Goal: Task Accomplishment & Management: Manage account settings

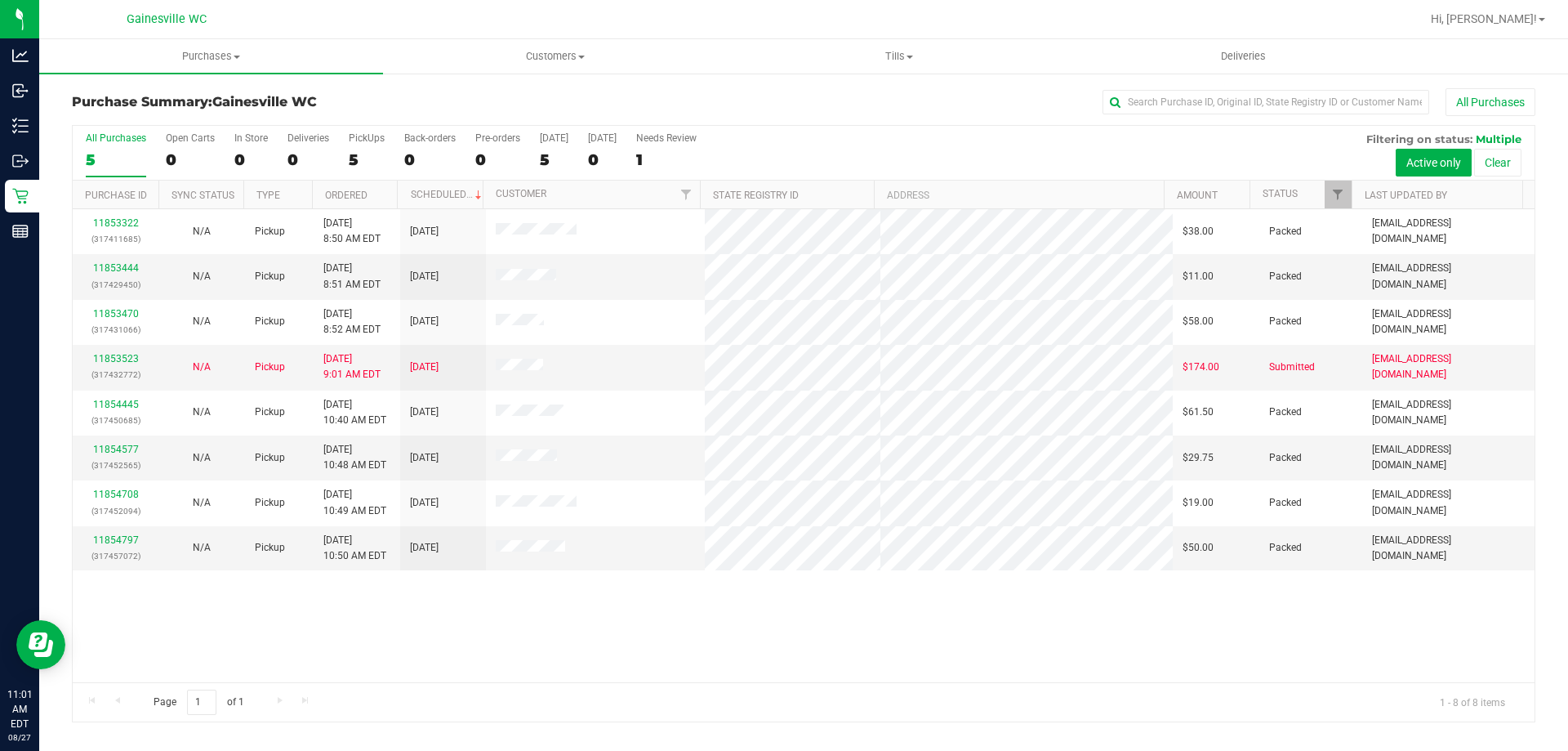
click at [693, 675] on div "11853322 (317411685) N/A Pickup 8/27/2025 8:50 AM EDT 8/27/2025 $38.00 Packed h…" at bounding box center [804, 445] width 1462 height 473
click at [322, 25] on div at bounding box center [856, 19] width 1128 height 32
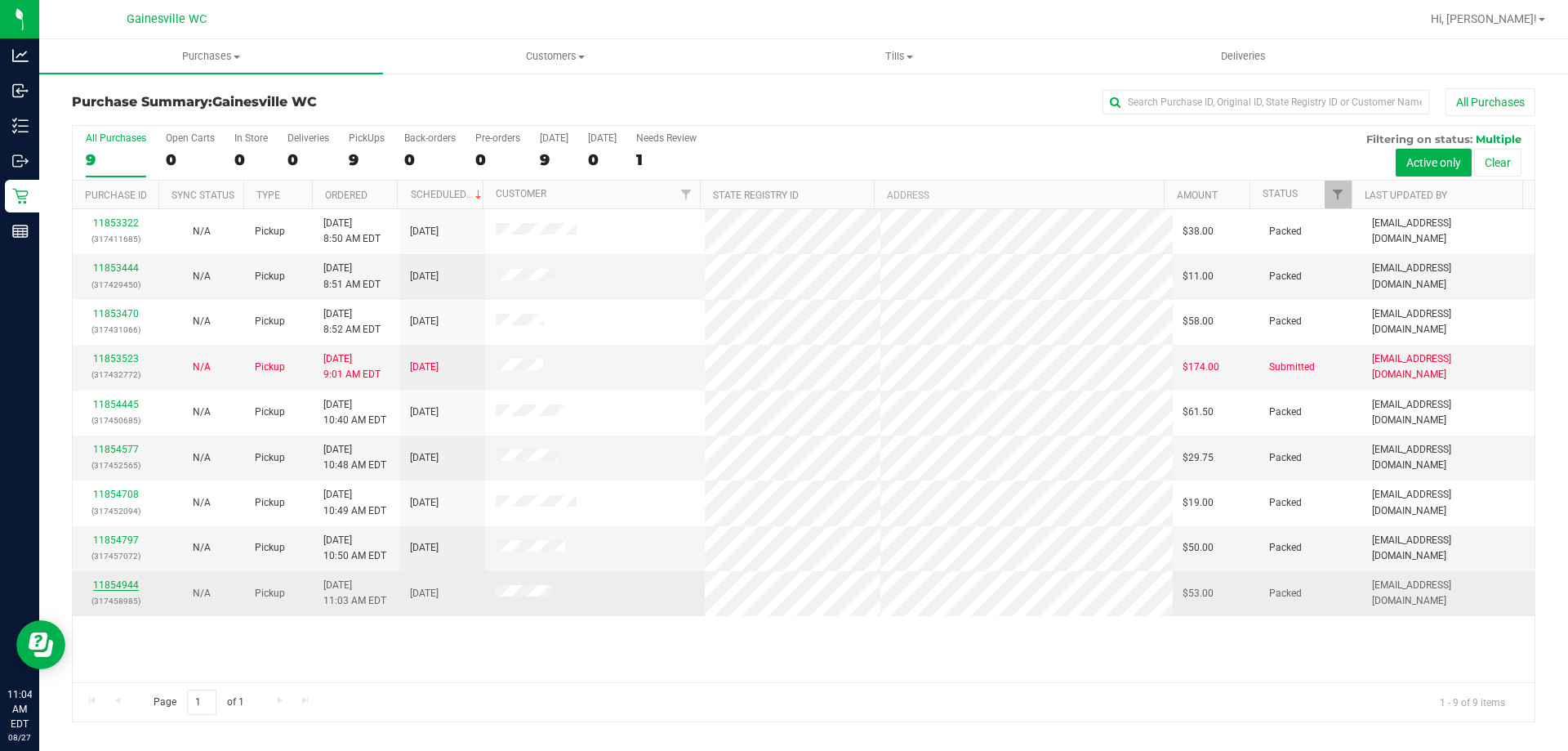
click at [123, 588] on link "11854944" at bounding box center [116, 585] width 46 height 11
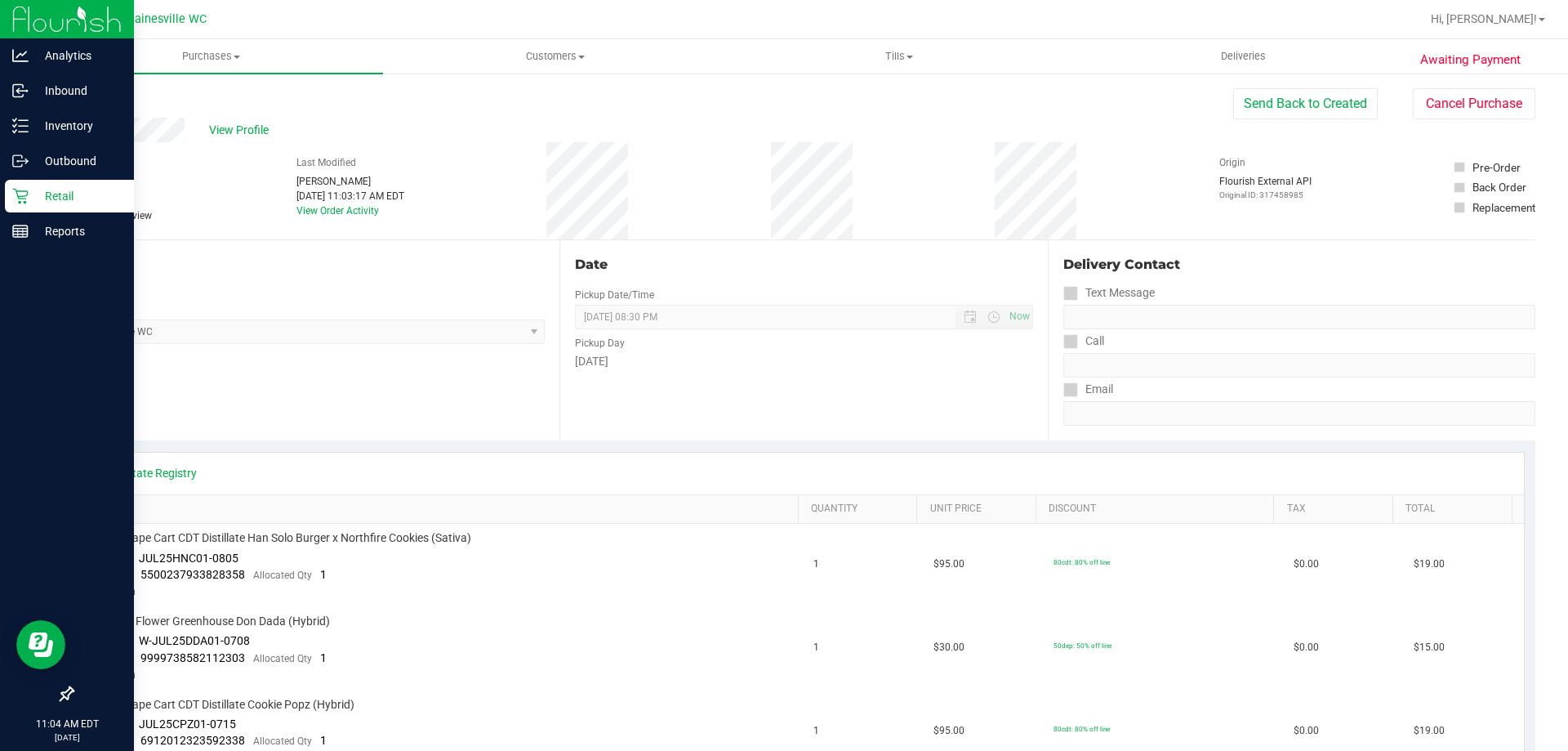
click at [78, 199] on p "Retail" at bounding box center [78, 196] width 98 height 20
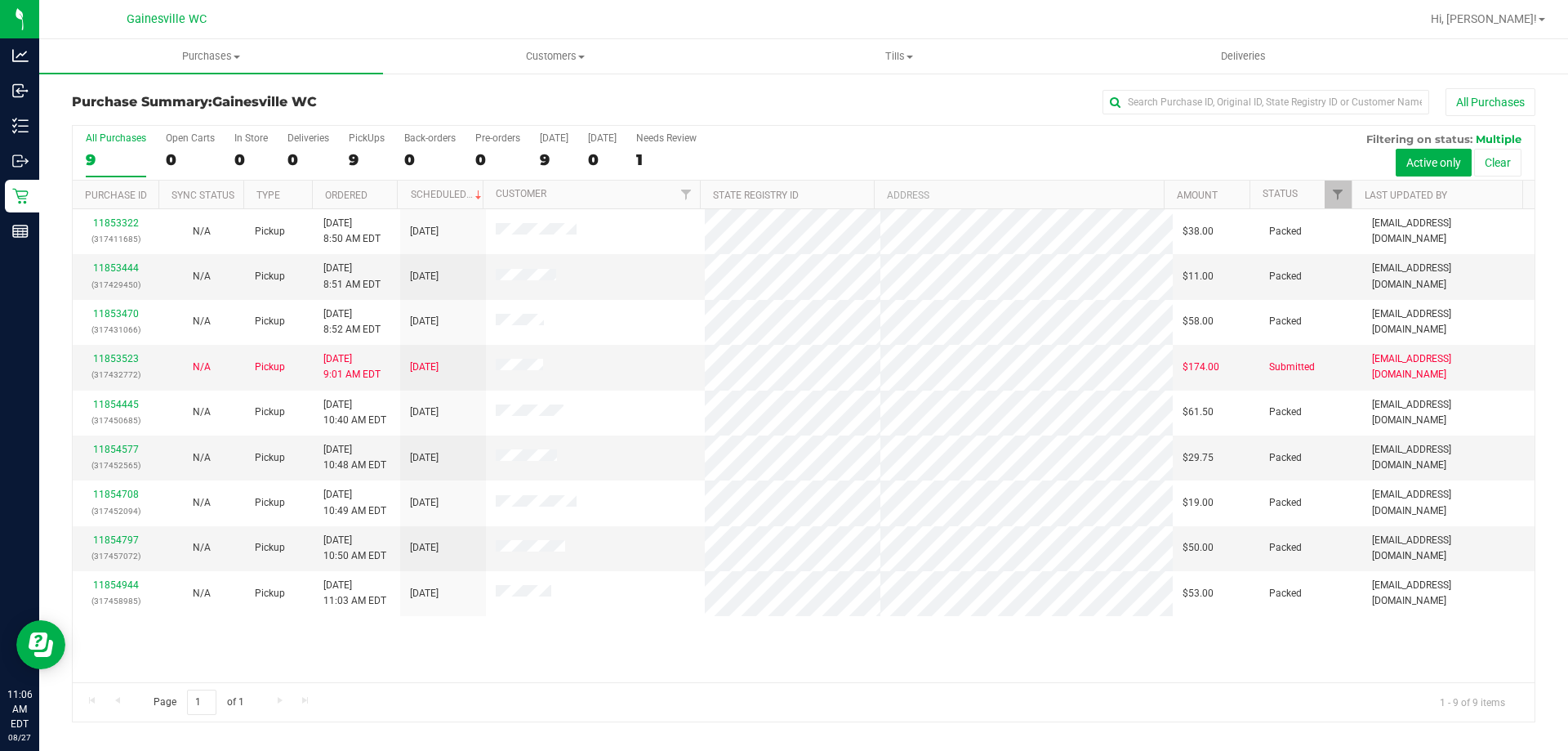
click at [514, 703] on div "Page 1 of 1 1 - 9 of 9 items" at bounding box center [804, 702] width 1462 height 39
